Goal: Navigation & Orientation: Find specific page/section

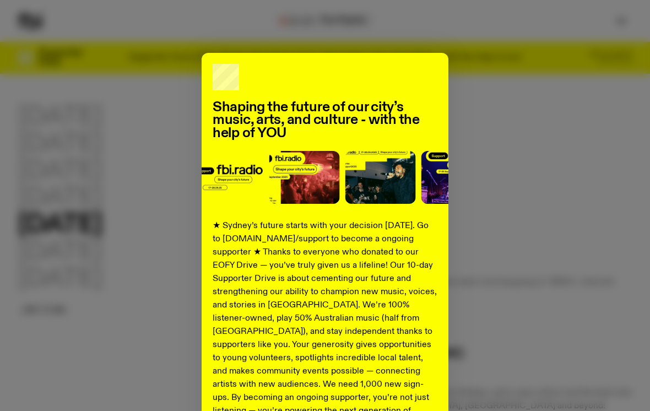
click at [171, 149] on div "Shaping the future of our city’s music, arts, and culture - with the help of YO…" at bounding box center [325, 279] width 614 height 453
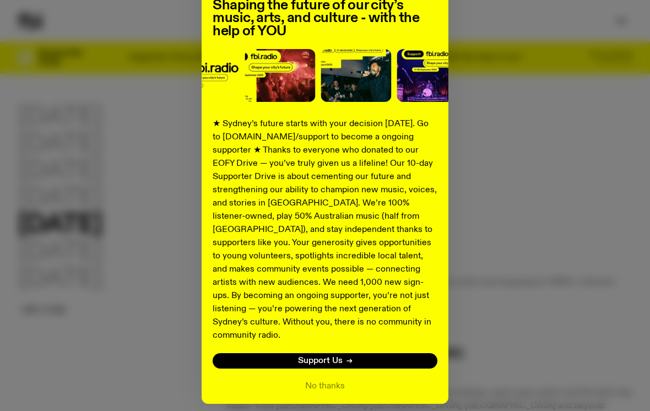
scroll to position [123, 0]
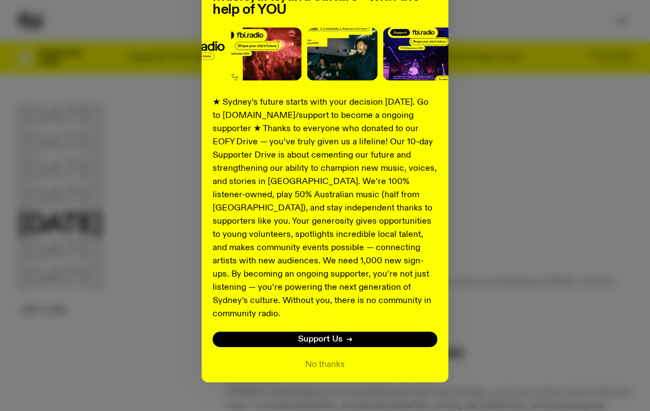
click at [314, 358] on button "No thanks" at bounding box center [325, 364] width 40 height 13
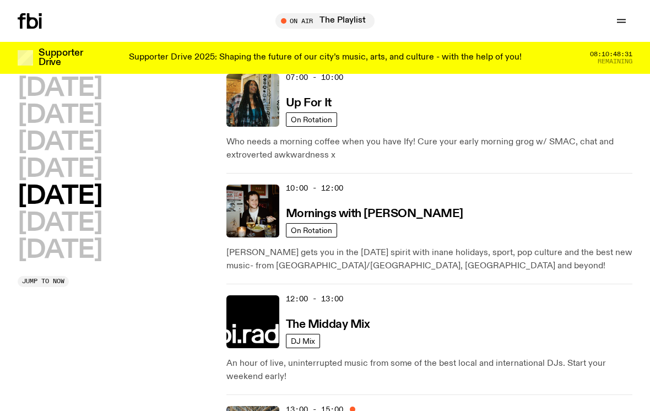
scroll to position [0, 0]
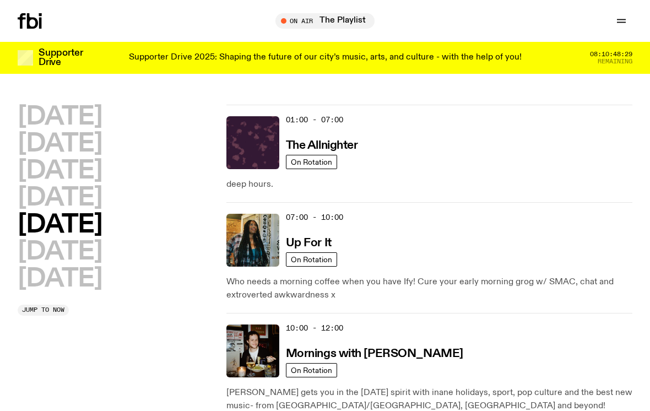
click at [266, 140] on img at bounding box center [252, 142] width 53 height 53
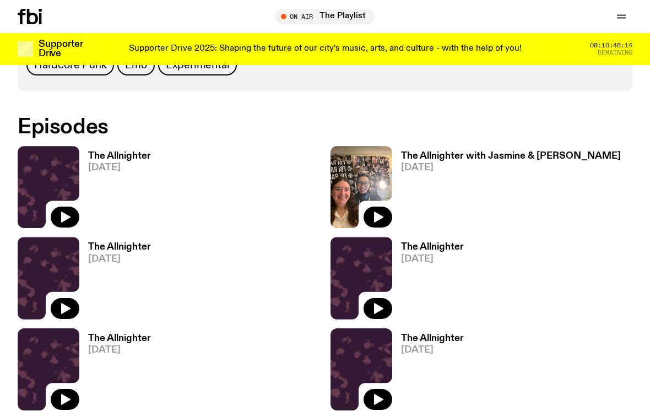
scroll to position [558, 0]
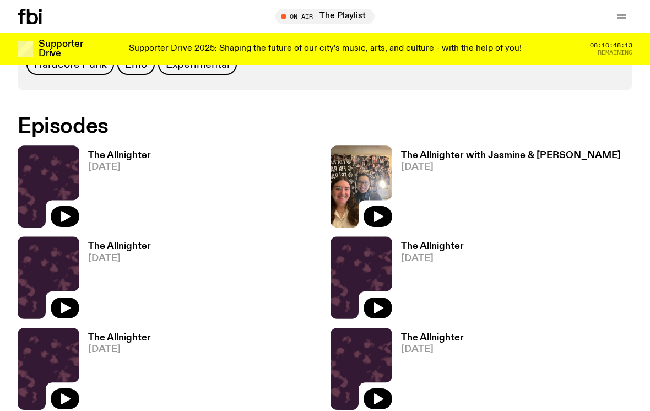
click at [371, 197] on img at bounding box center [361, 186] width 62 height 82
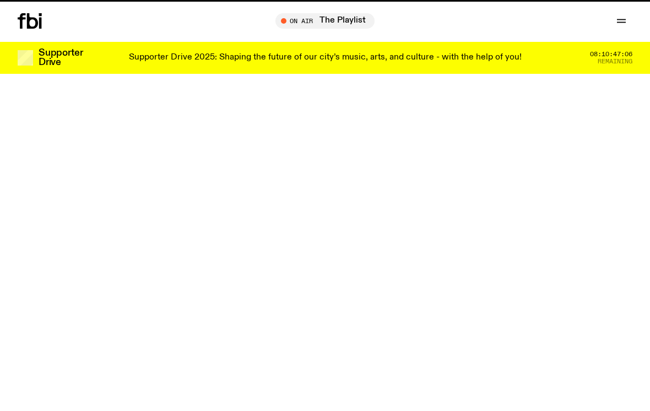
scroll to position [558, 0]
